Goal: Find specific page/section: Find specific page/section

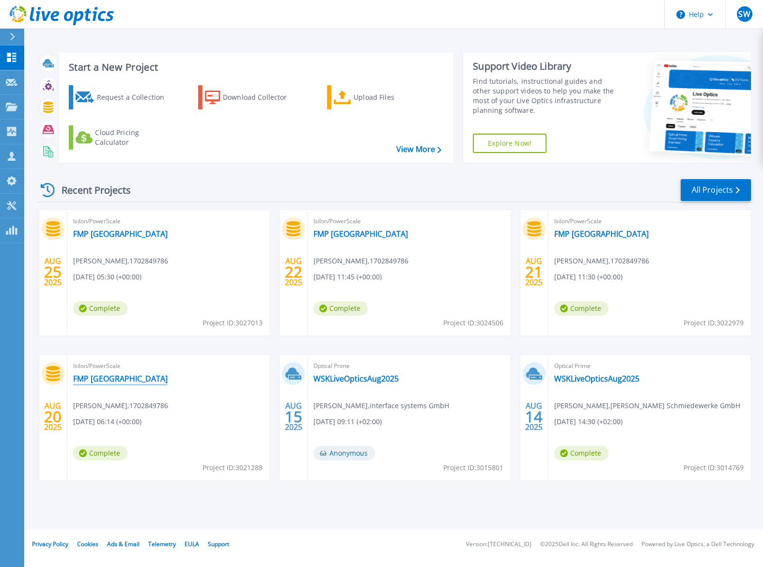
click at [107, 379] on link "FMP [GEOGRAPHIC_DATA]" at bounding box center [120, 379] width 94 height 10
click at [7, 103] on icon at bounding box center [12, 107] width 12 height 8
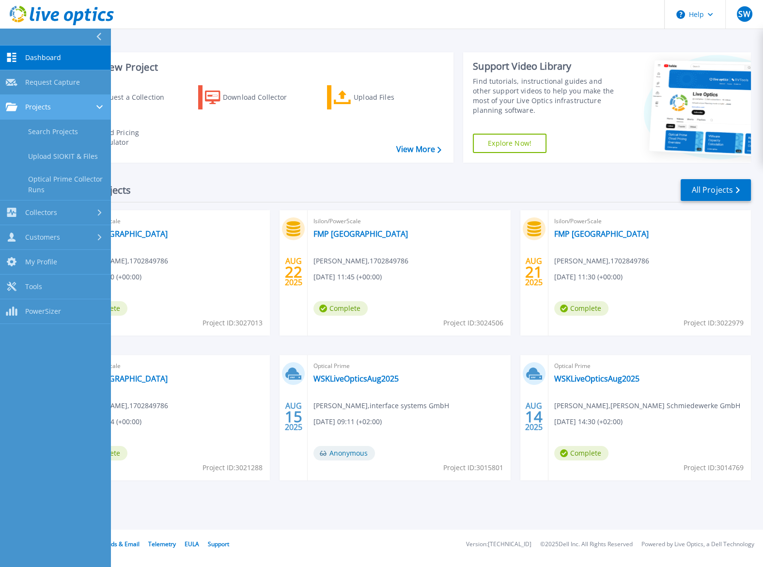
click at [56, 111] on link "Projects Projects" at bounding box center [55, 107] width 110 height 25
click at [56, 113] on link "Projects Projects" at bounding box center [55, 107] width 110 height 25
click at [54, 133] on link "Search Projects" at bounding box center [55, 132] width 110 height 25
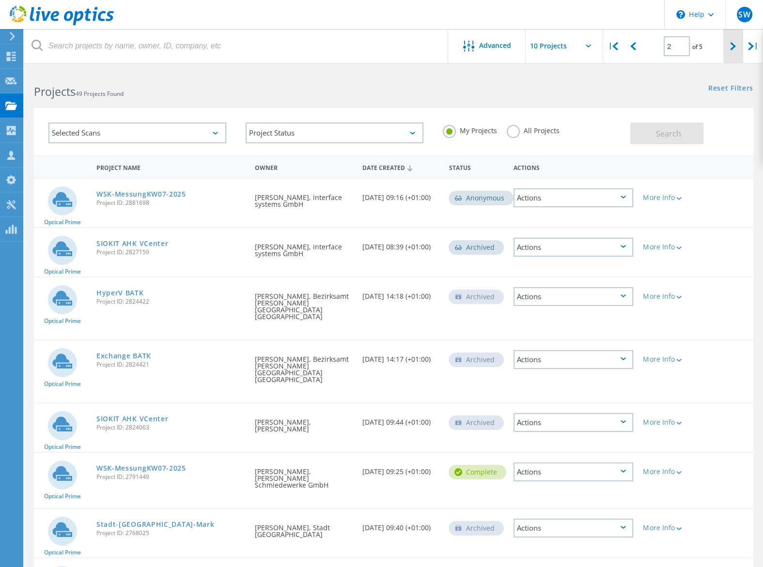
click at [729, 48] on div at bounding box center [733, 46] width 20 height 34
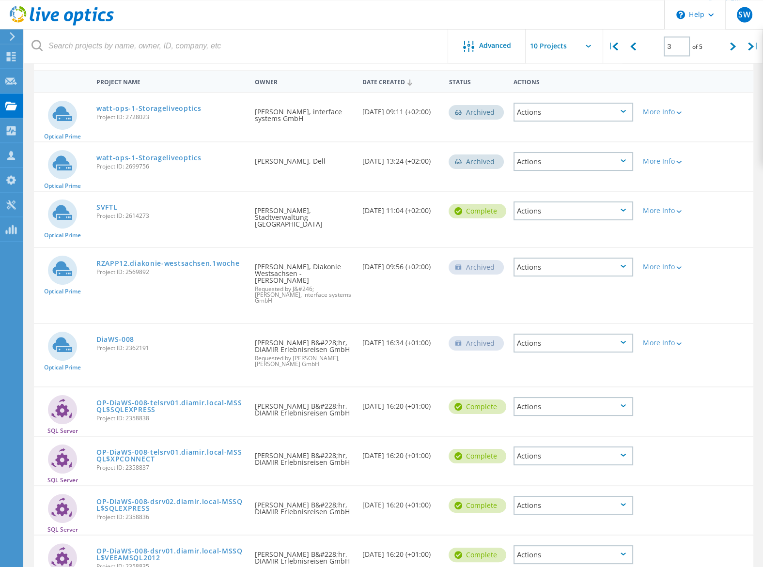
scroll to position [16, 0]
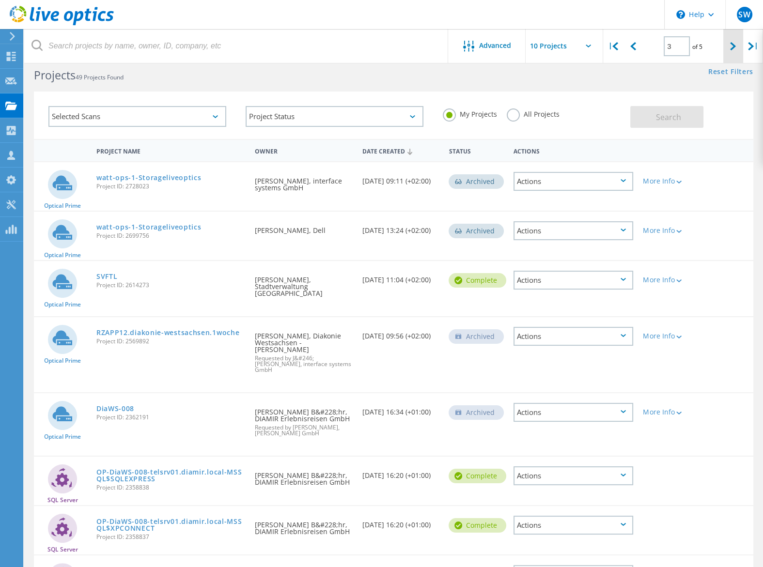
click at [723, 48] on div at bounding box center [733, 46] width 20 height 34
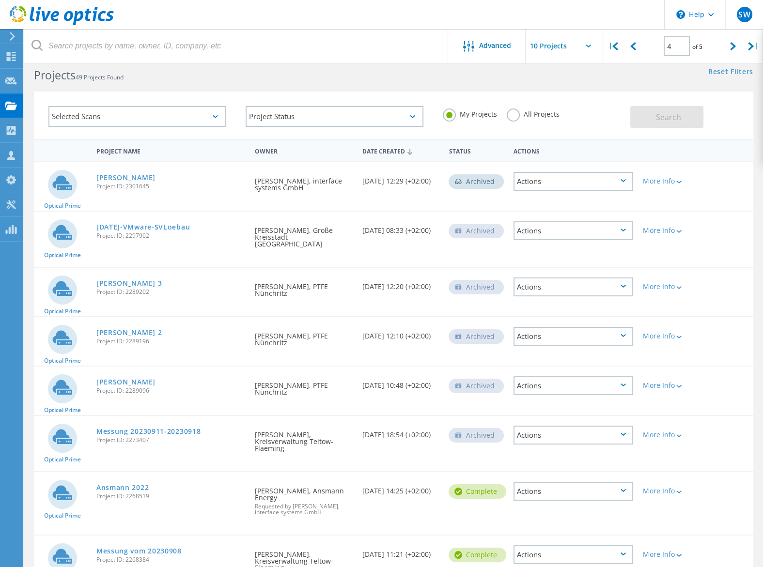
click at [392, 179] on div "Date Created 11/01/2023, 12:29 (+02:00)" at bounding box center [401, 178] width 86 height 32
click at [614, 46] on icon at bounding box center [615, 46] width 6 height 8
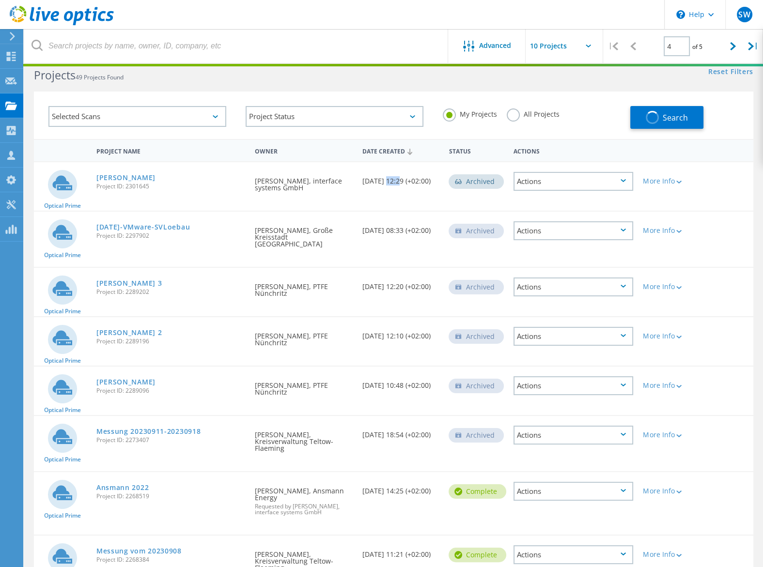
type input "1"
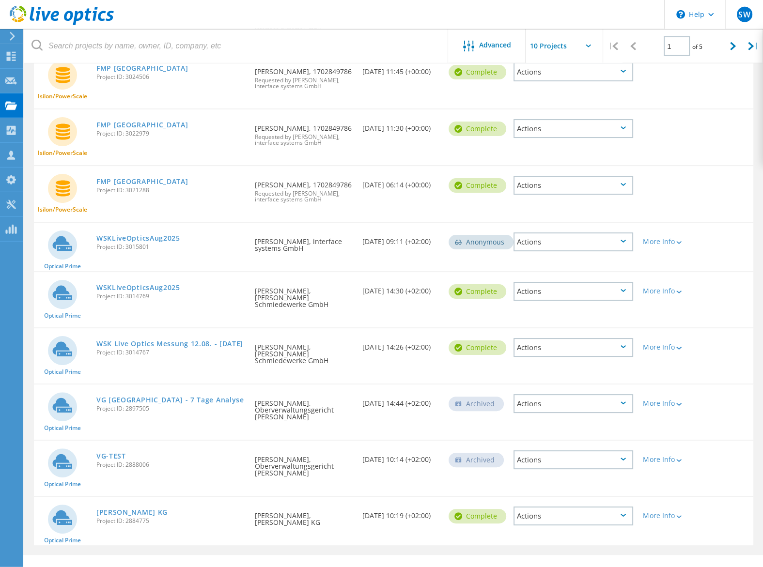
scroll to position [186, 0]
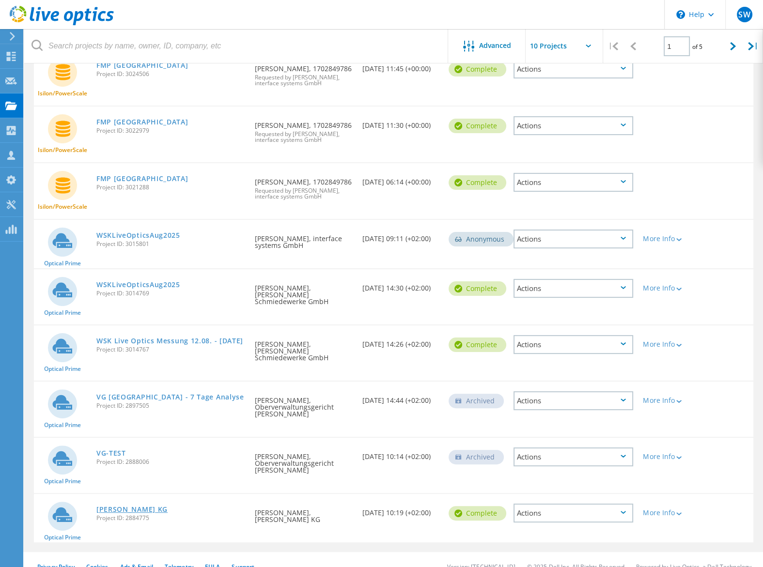
click at [154, 506] on link "Alwin Hoefert KG" at bounding box center [131, 509] width 71 height 7
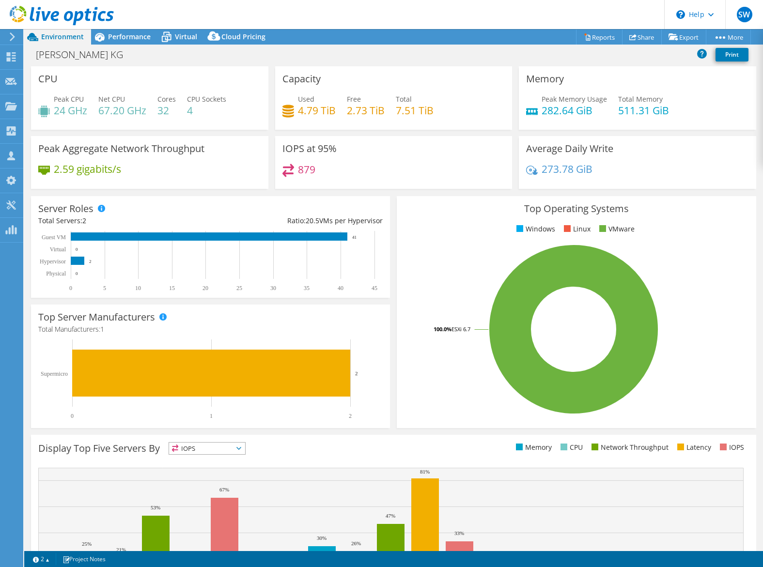
select select "USD"
click at [184, 40] on span "Virtual" at bounding box center [186, 36] width 22 height 9
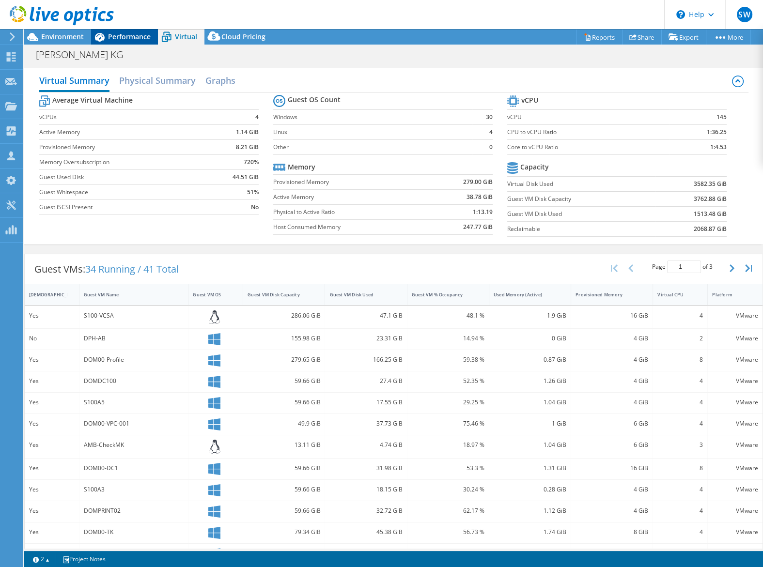
click at [115, 37] on span "Performance" at bounding box center [129, 36] width 43 height 9
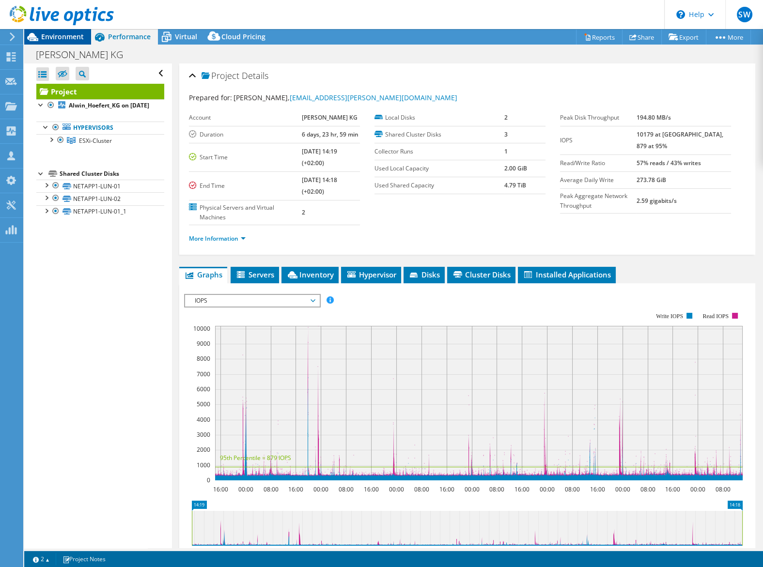
click at [80, 39] on span "Environment" at bounding box center [62, 36] width 43 height 9
